Goal: Task Accomplishment & Management: Use online tool/utility

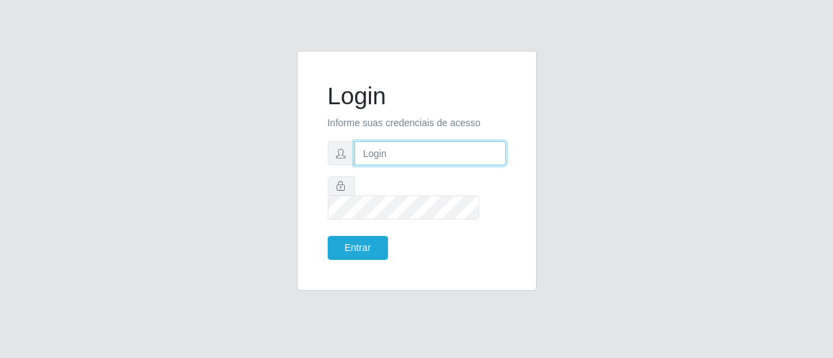
click at [386, 164] on input "text" at bounding box center [431, 153] width 152 height 24
type input "[PERSON_NAME]"
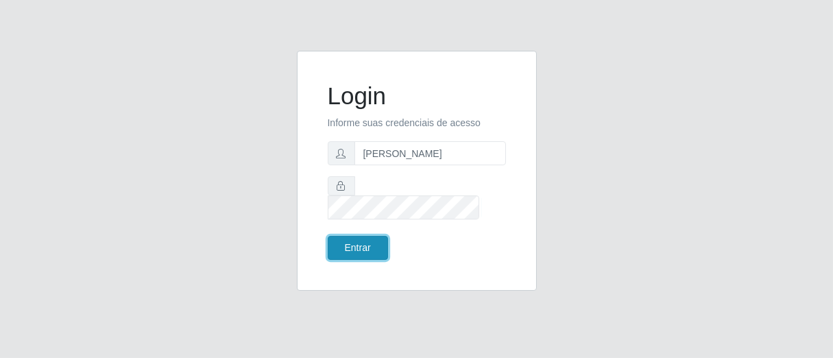
click at [370, 236] on button "Entrar" at bounding box center [358, 248] width 60 height 24
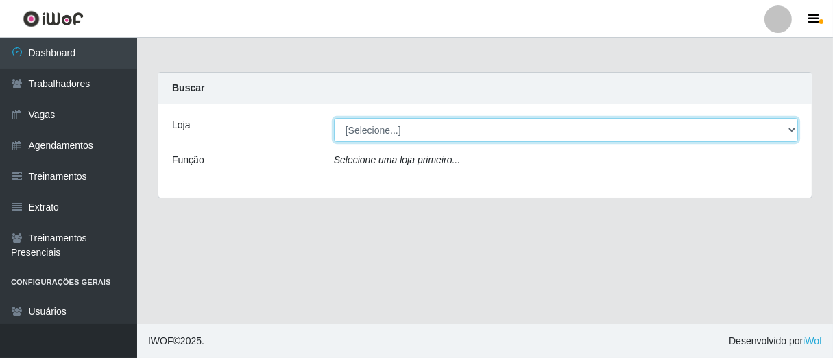
click at [791, 125] on select "[Selecione...] Superbox [GEOGRAPHIC_DATA] - Bessa" at bounding box center [566, 130] width 464 height 24
select select "206"
click at [334, 118] on select "[Selecione...] Superbox [GEOGRAPHIC_DATA] - Bessa" at bounding box center [566, 130] width 464 height 24
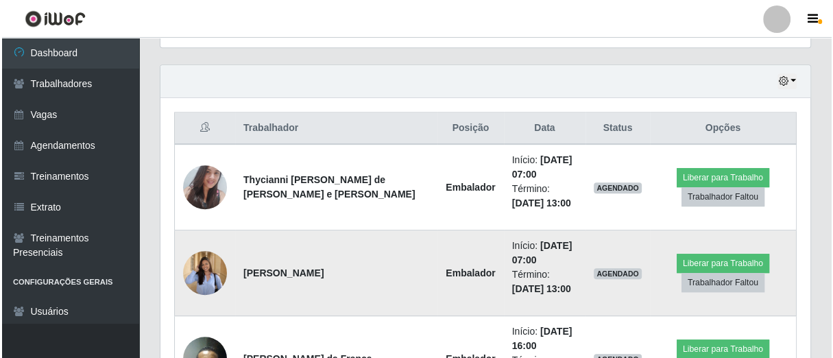
scroll to position [533, 0]
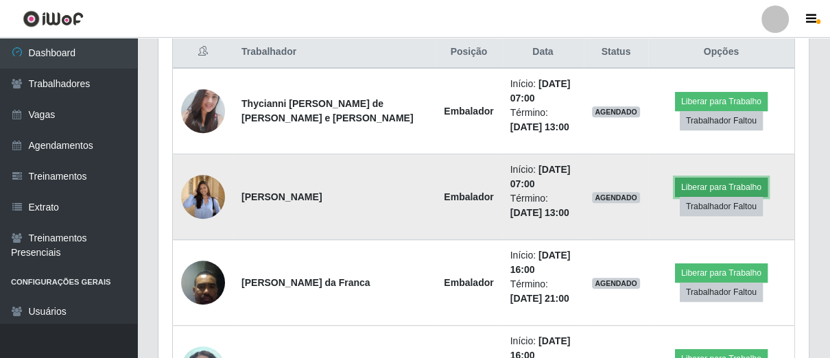
click at [697, 182] on button "Liberar para Trabalho" at bounding box center [721, 187] width 93 height 19
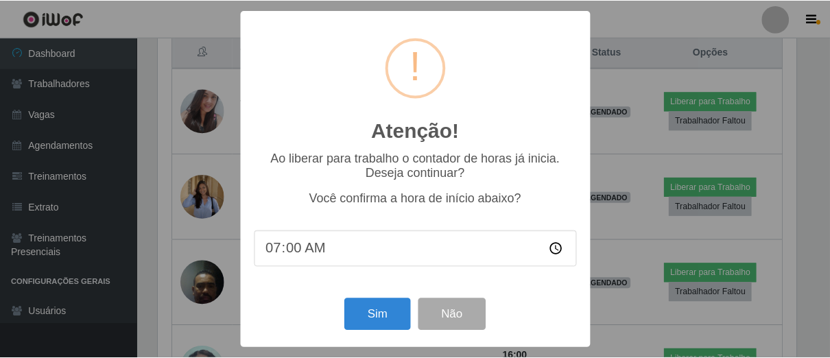
scroll to position [284, 642]
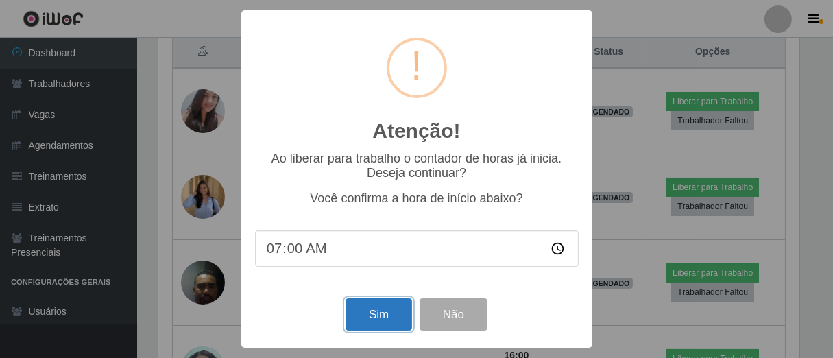
click at [379, 329] on button "Sim" at bounding box center [379, 314] width 67 height 32
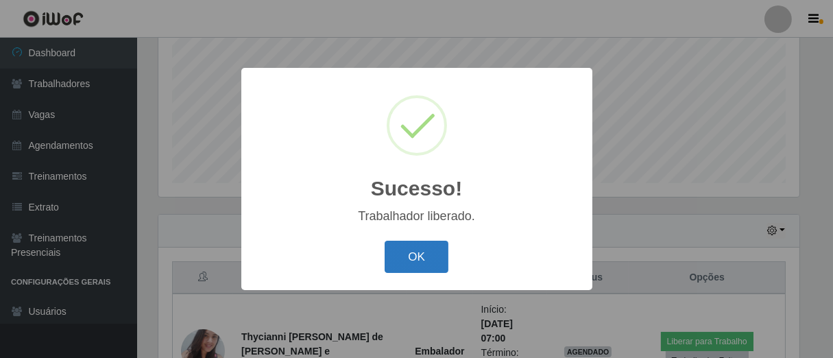
click at [428, 266] on button "OK" at bounding box center [417, 257] width 64 height 32
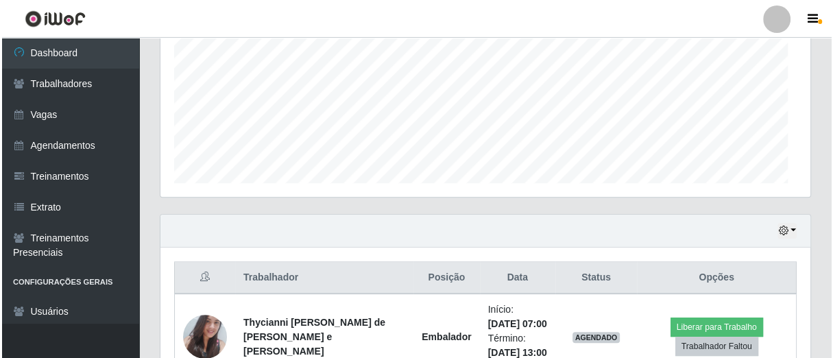
scroll to position [284, 649]
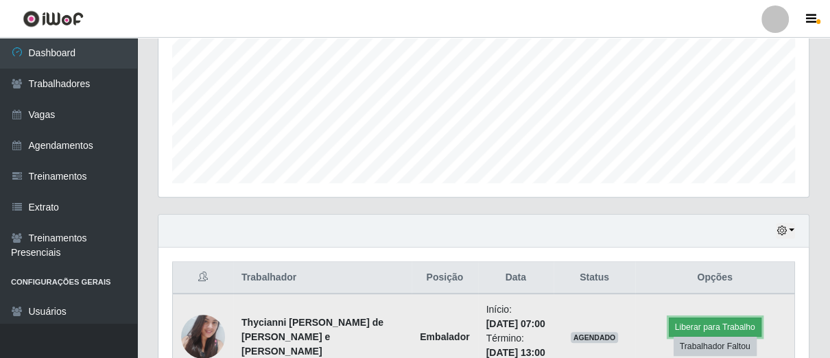
click at [686, 322] on button "Liberar para Trabalho" at bounding box center [715, 327] width 93 height 19
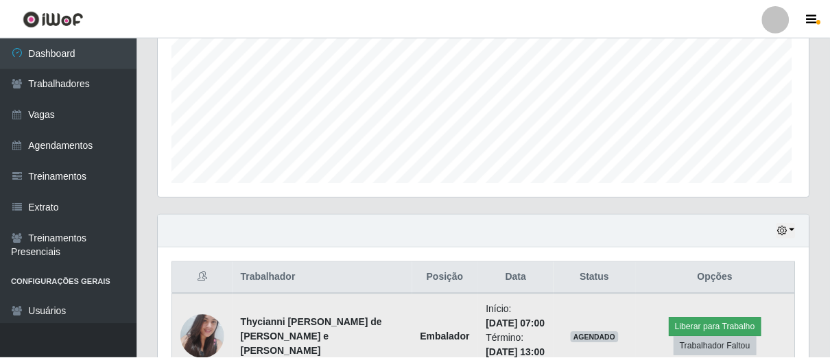
scroll to position [284, 642]
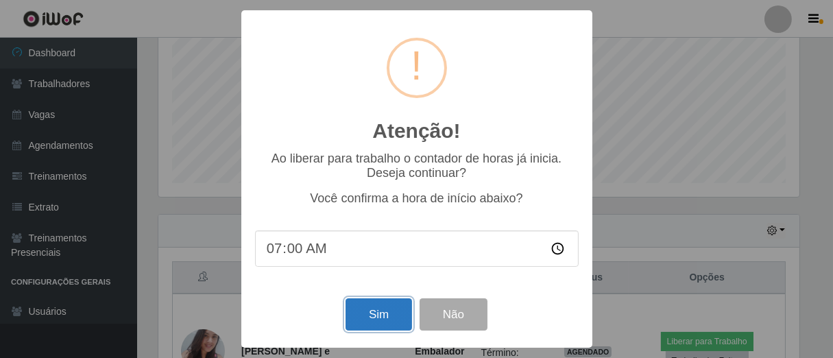
click at [363, 311] on button "Sim" at bounding box center [379, 314] width 67 height 32
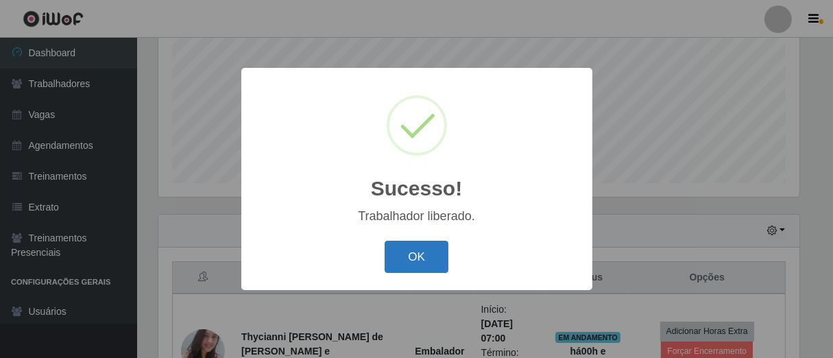
click at [420, 266] on button "OK" at bounding box center [417, 257] width 64 height 32
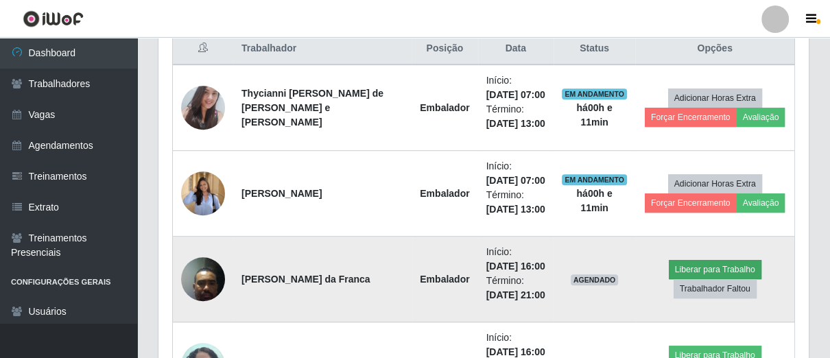
scroll to position [284, 649]
